Goal: Transaction & Acquisition: Purchase product/service

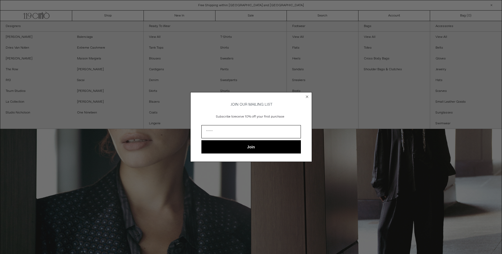
click at [306, 94] on circle "Close dialog" at bounding box center [306, 96] width 5 height 5
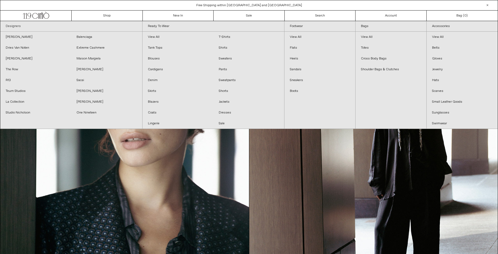
click at [10, 24] on link "Designers" at bounding box center [71, 26] width 142 height 11
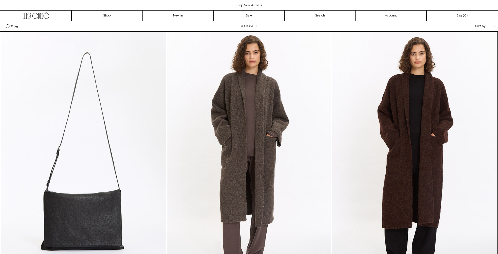
click at [6, 24] on label "Filter" at bounding box center [12, 26] width 12 height 4
click at [0, 0] on select "**********" at bounding box center [0, 0] width 0 height 0
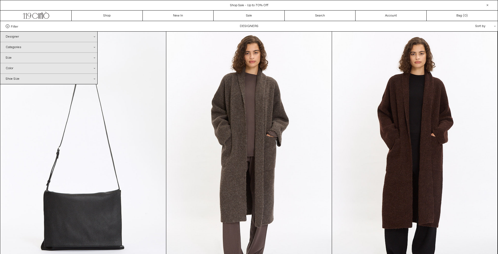
click at [18, 36] on div "Designer .cls-1{fill:#231f20}" at bounding box center [48, 37] width 97 height 10
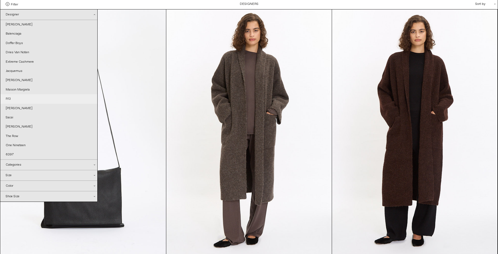
scroll to position [22, 0]
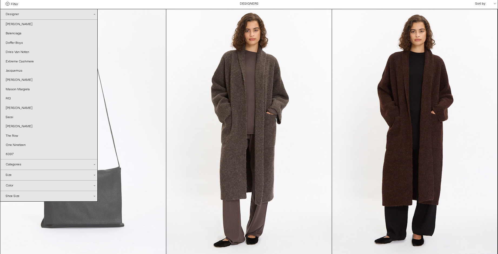
click at [153, 76] on at bounding box center [84, 133] width 166 height 248
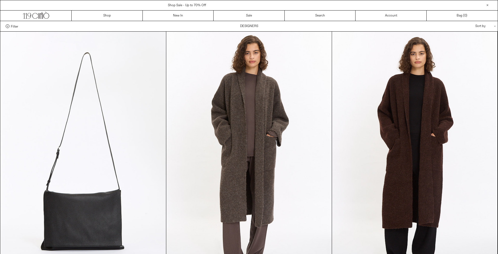
scroll to position [22, 0]
